Goal: Check status: Check status

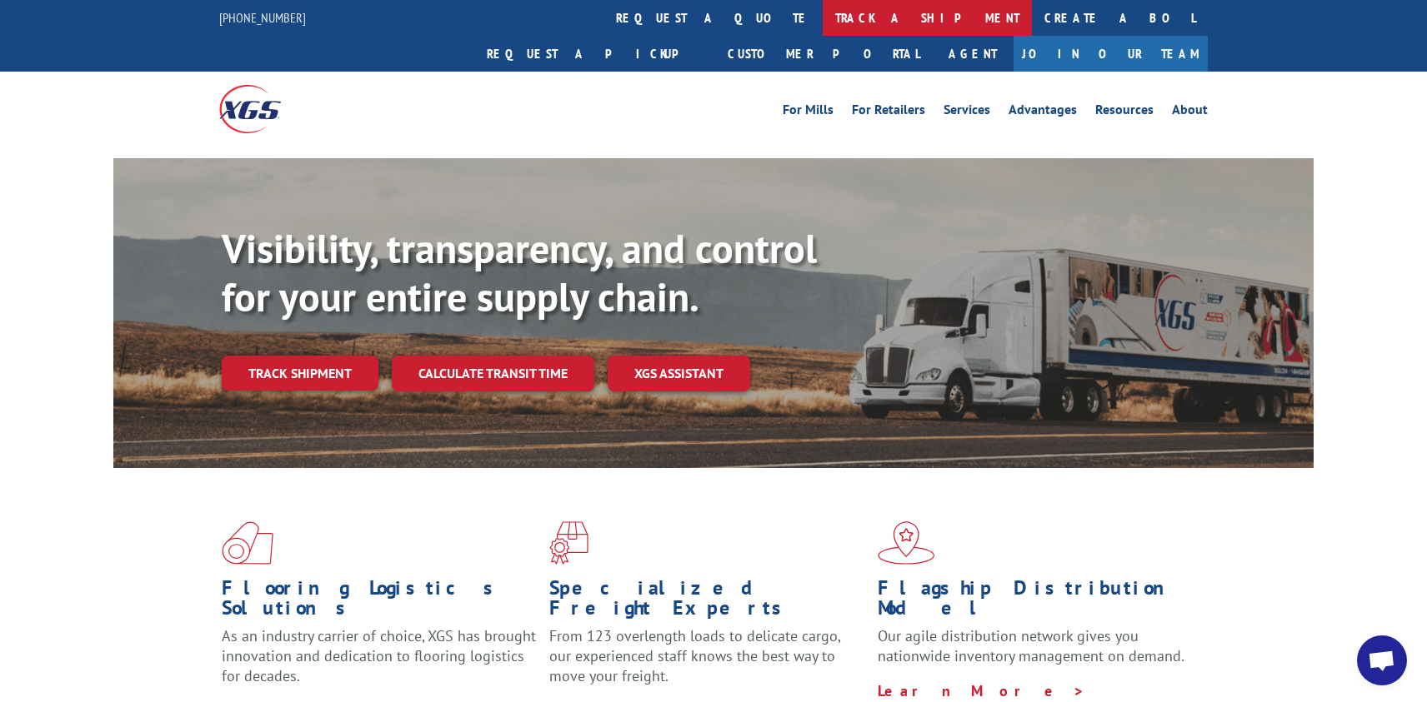
click at [822, 17] on link "track a shipment" at bounding box center [926, 18] width 209 height 36
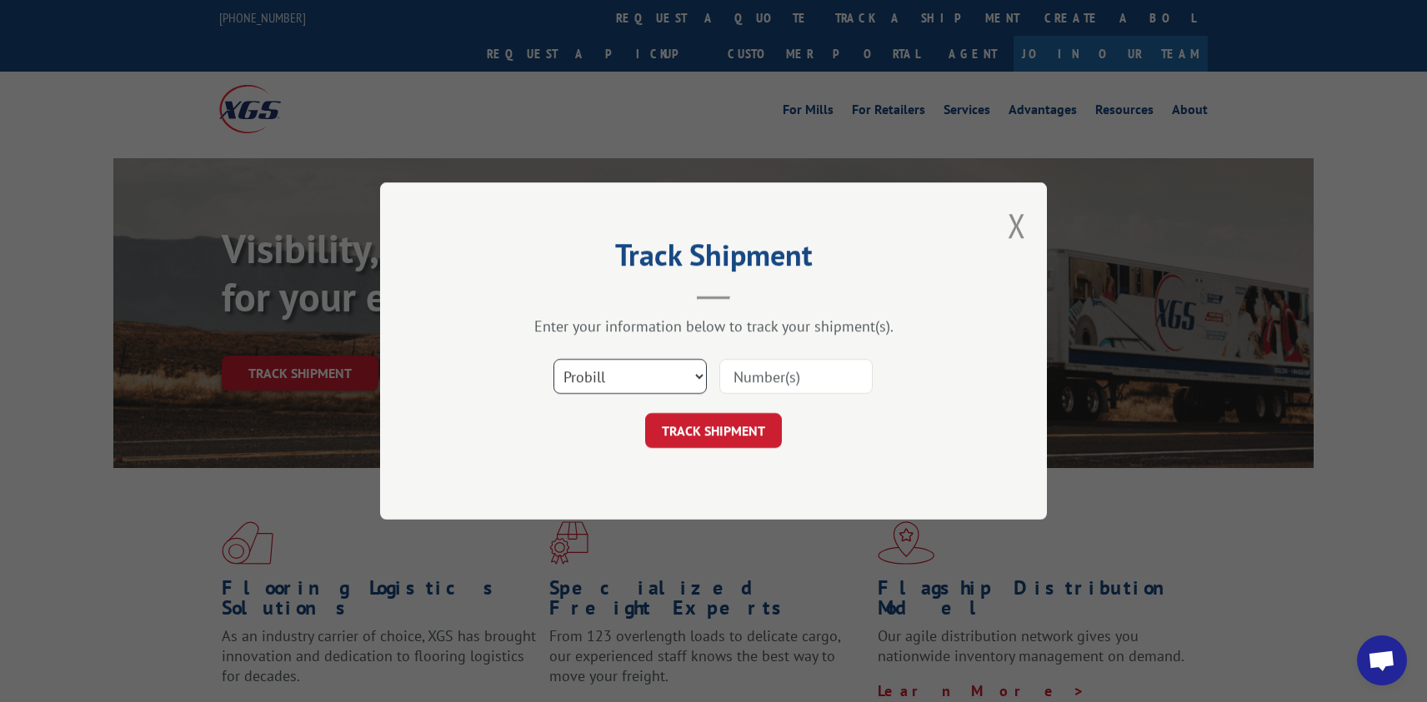
click at [553, 359] on select "Select category... Probill BOL PO" at bounding box center [629, 376] width 153 height 35
select select "bol"
click option "BOL" at bounding box center [0, 0] width 0 height 0
click at [802, 385] on input at bounding box center [795, 376] width 153 height 35
type input "317773"
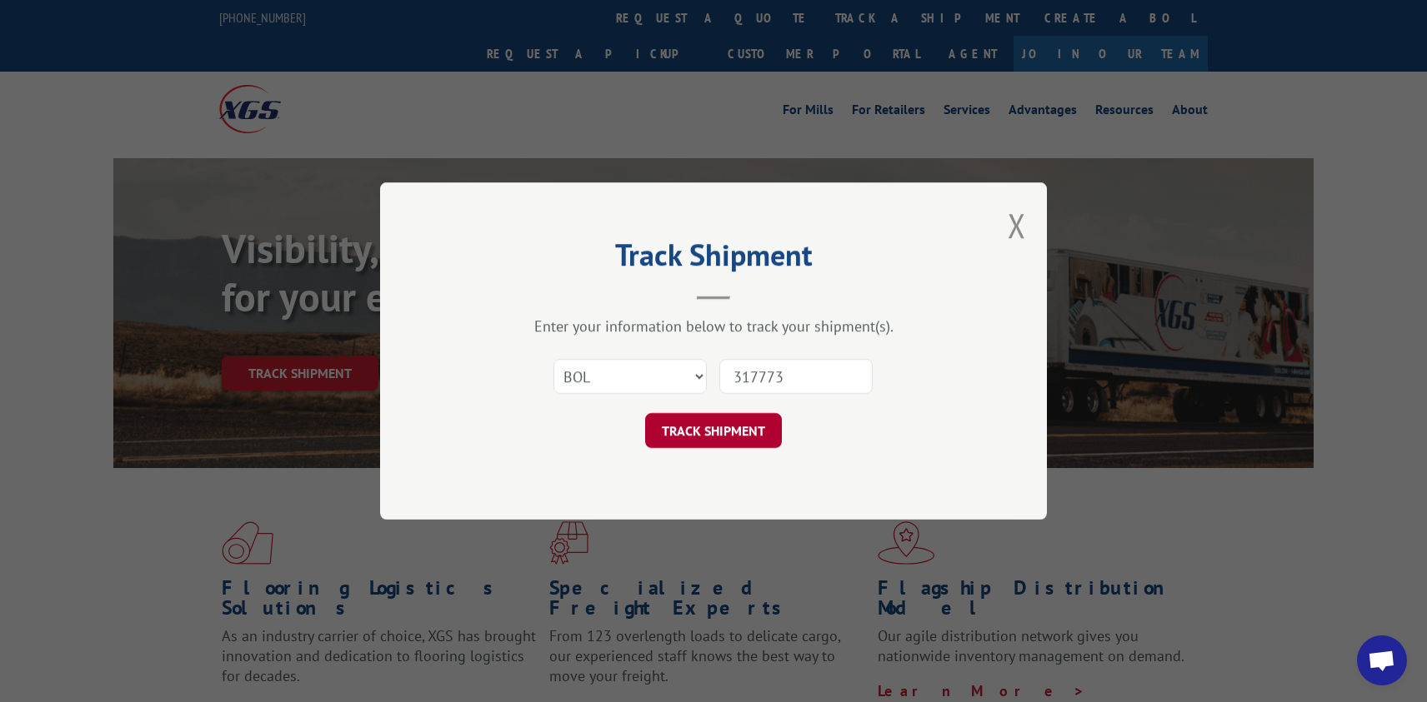
click at [739, 423] on button "TRACK SHIPMENT" at bounding box center [713, 430] width 137 height 35
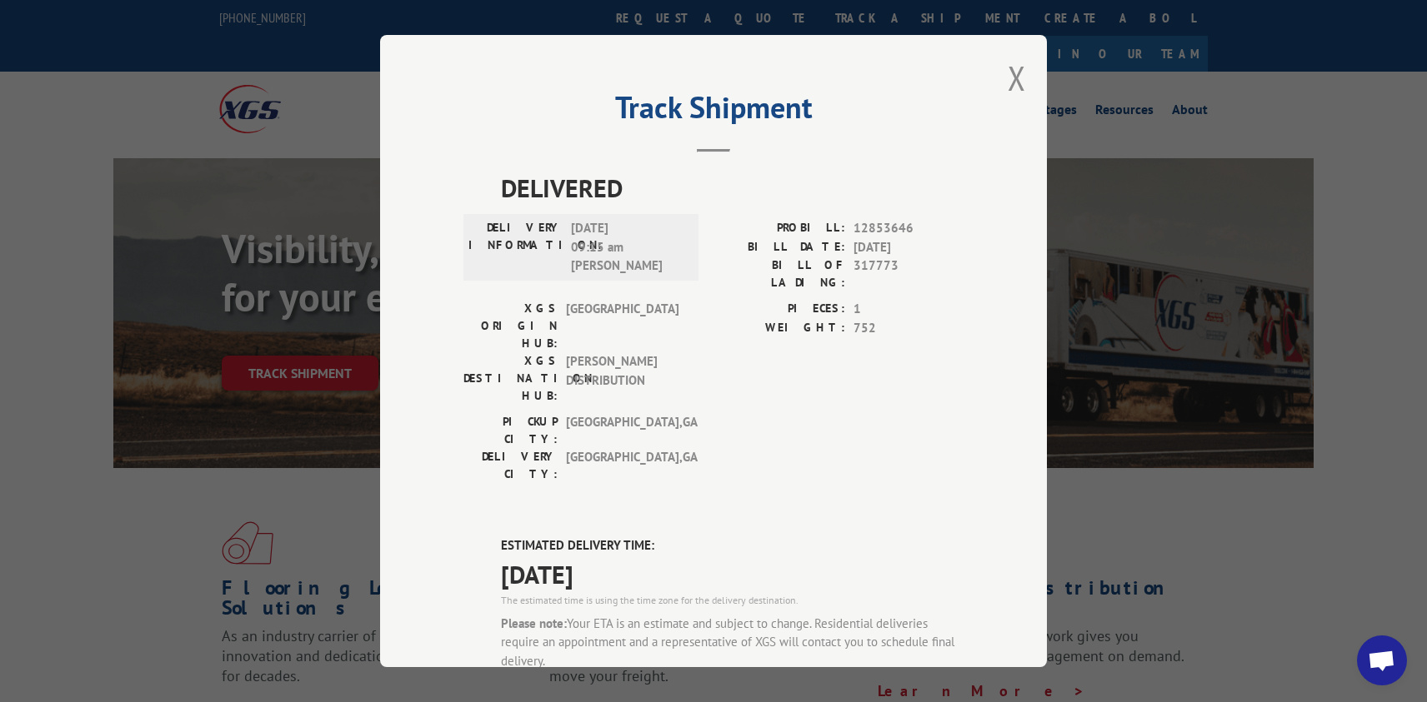
click at [1061, 247] on div "Track Shipment DELIVERED DELIVERY INFORMATION: 06/10/2021 09:15 am JASON PROBIL…" at bounding box center [713, 351] width 1427 height 702
click at [1025, 65] on button "Close modal" at bounding box center [1016, 78] width 18 height 44
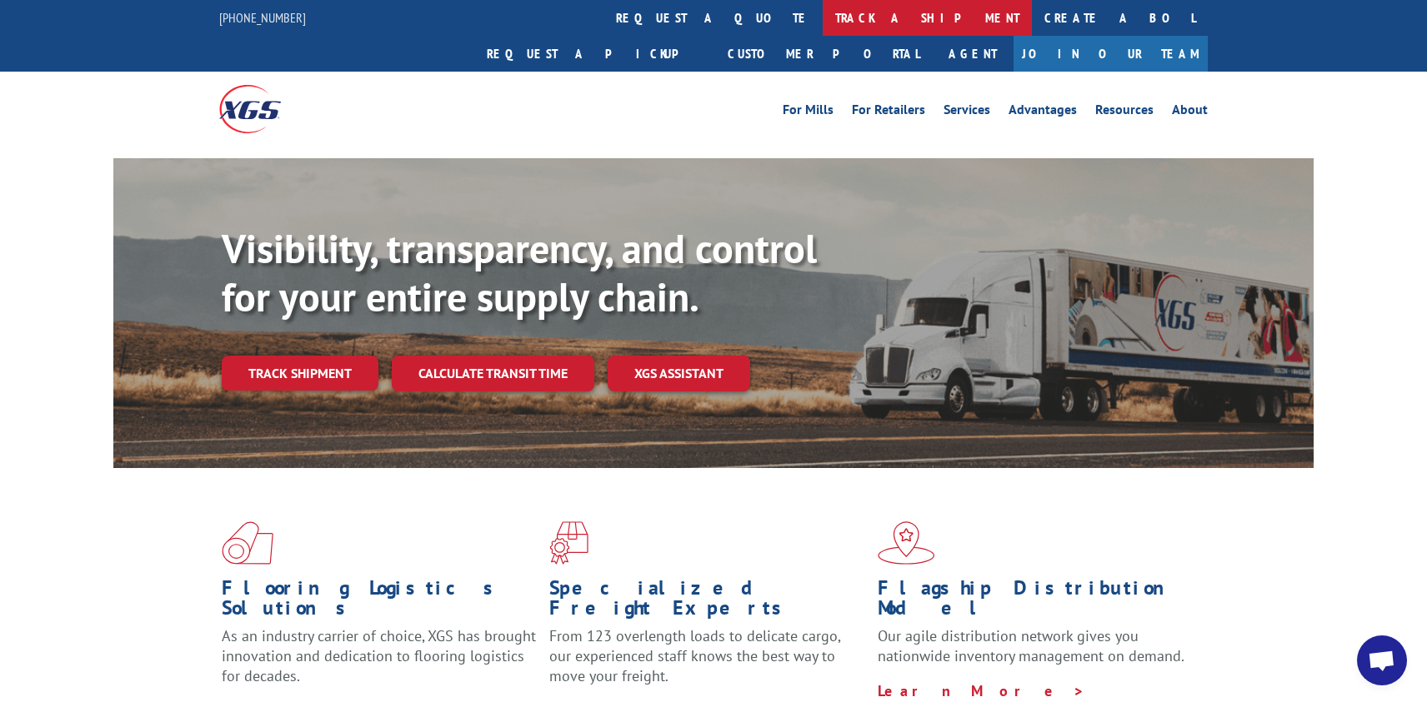
click at [822, 13] on link "track a shipment" at bounding box center [926, 18] width 209 height 36
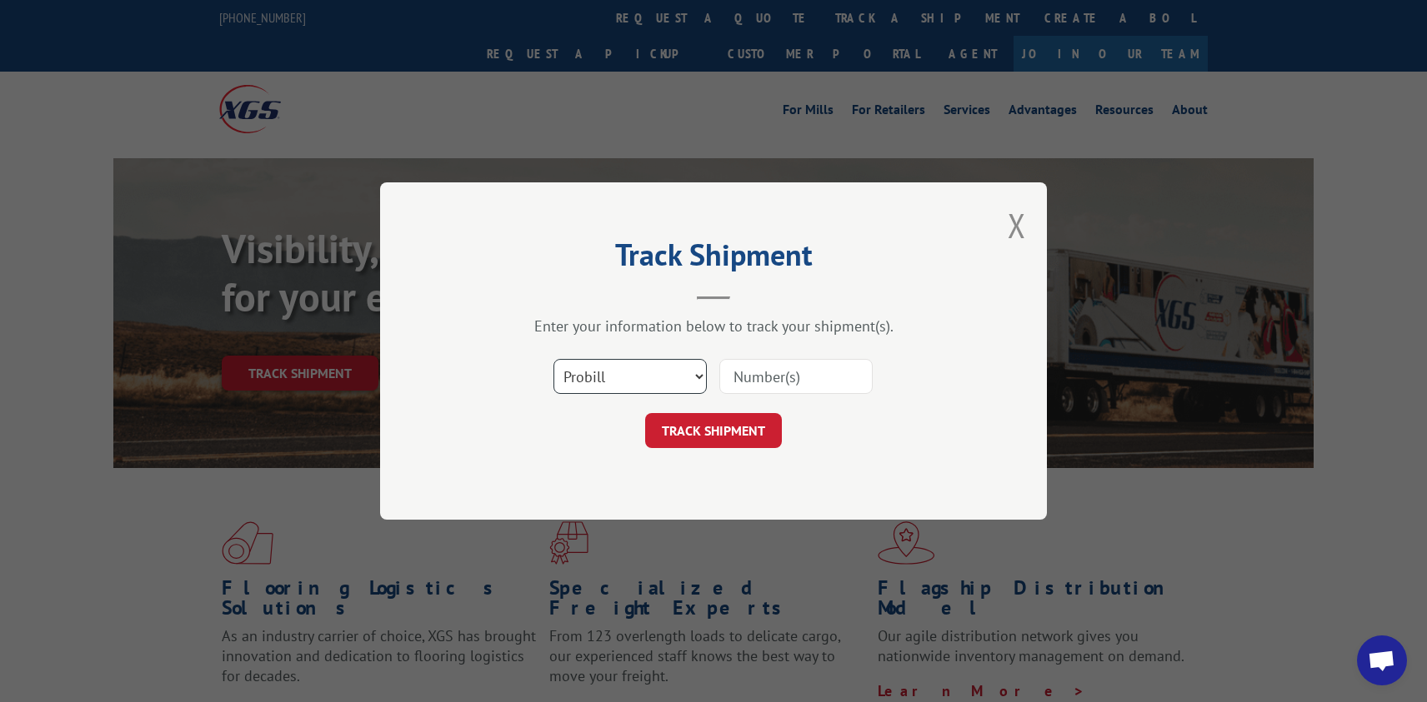
click at [553, 359] on select "Select category... Probill BOL PO" at bounding box center [629, 376] width 153 height 35
select select "bol"
click option "BOL" at bounding box center [0, 0] width 0 height 0
click at [757, 361] on input at bounding box center [795, 376] width 153 height 35
type input "317814"
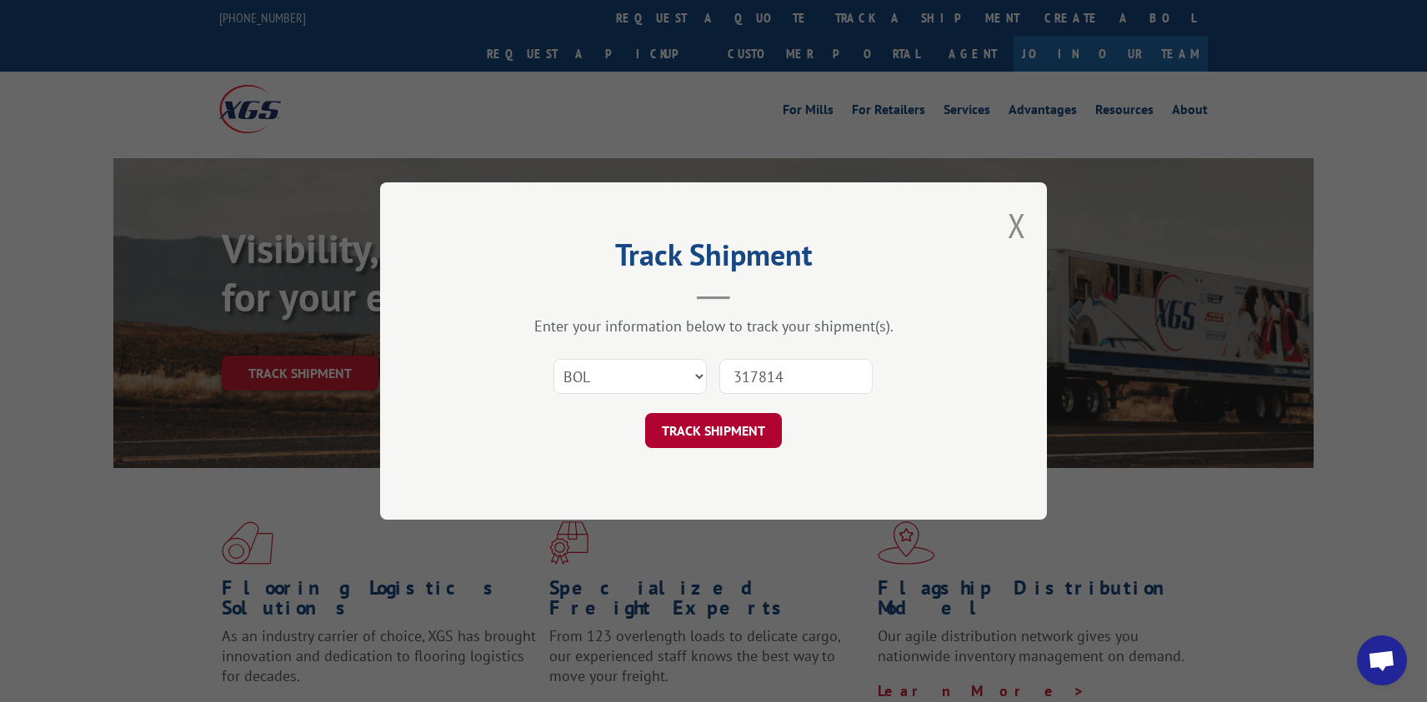
click at [715, 424] on button "TRACK SHIPMENT" at bounding box center [713, 430] width 137 height 35
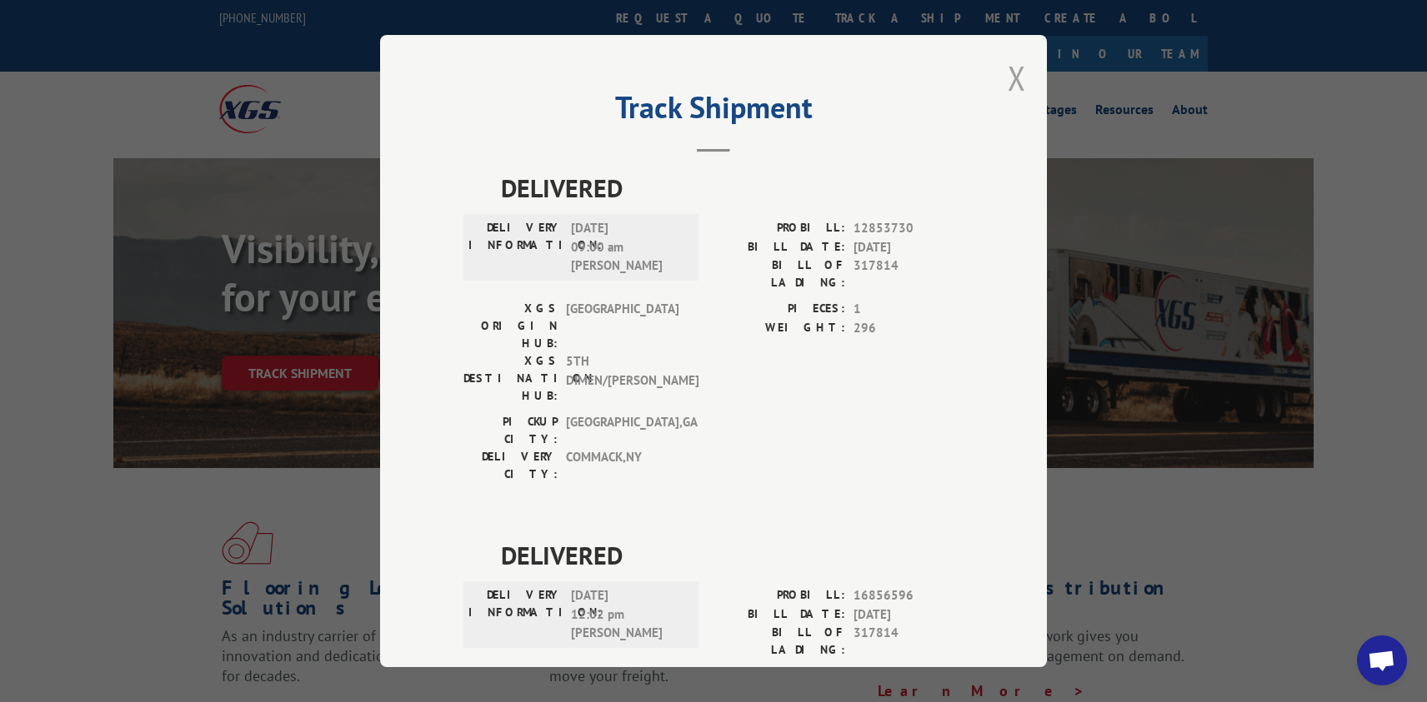
click at [1021, 81] on button "Close modal" at bounding box center [1016, 78] width 18 height 44
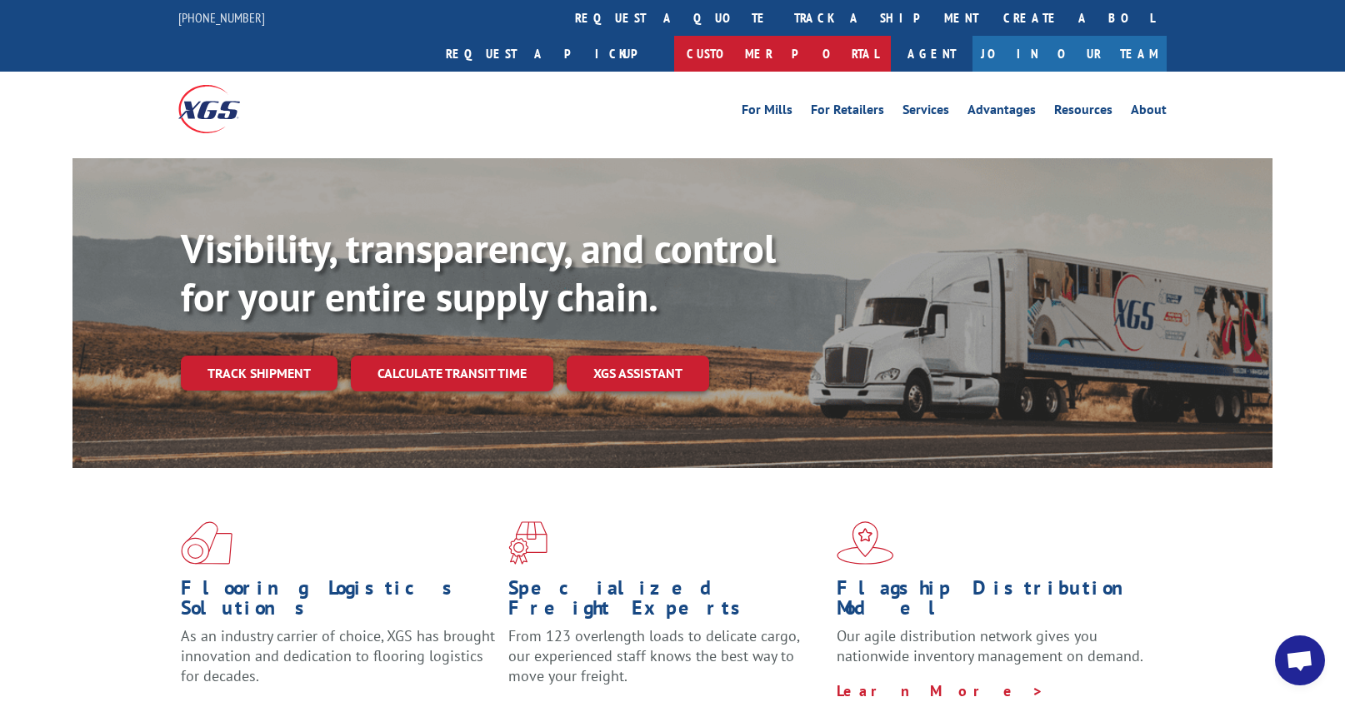
click at [891, 36] on link "Customer Portal" at bounding box center [782, 54] width 217 height 36
